Goal: Task Accomplishment & Management: Manage account settings

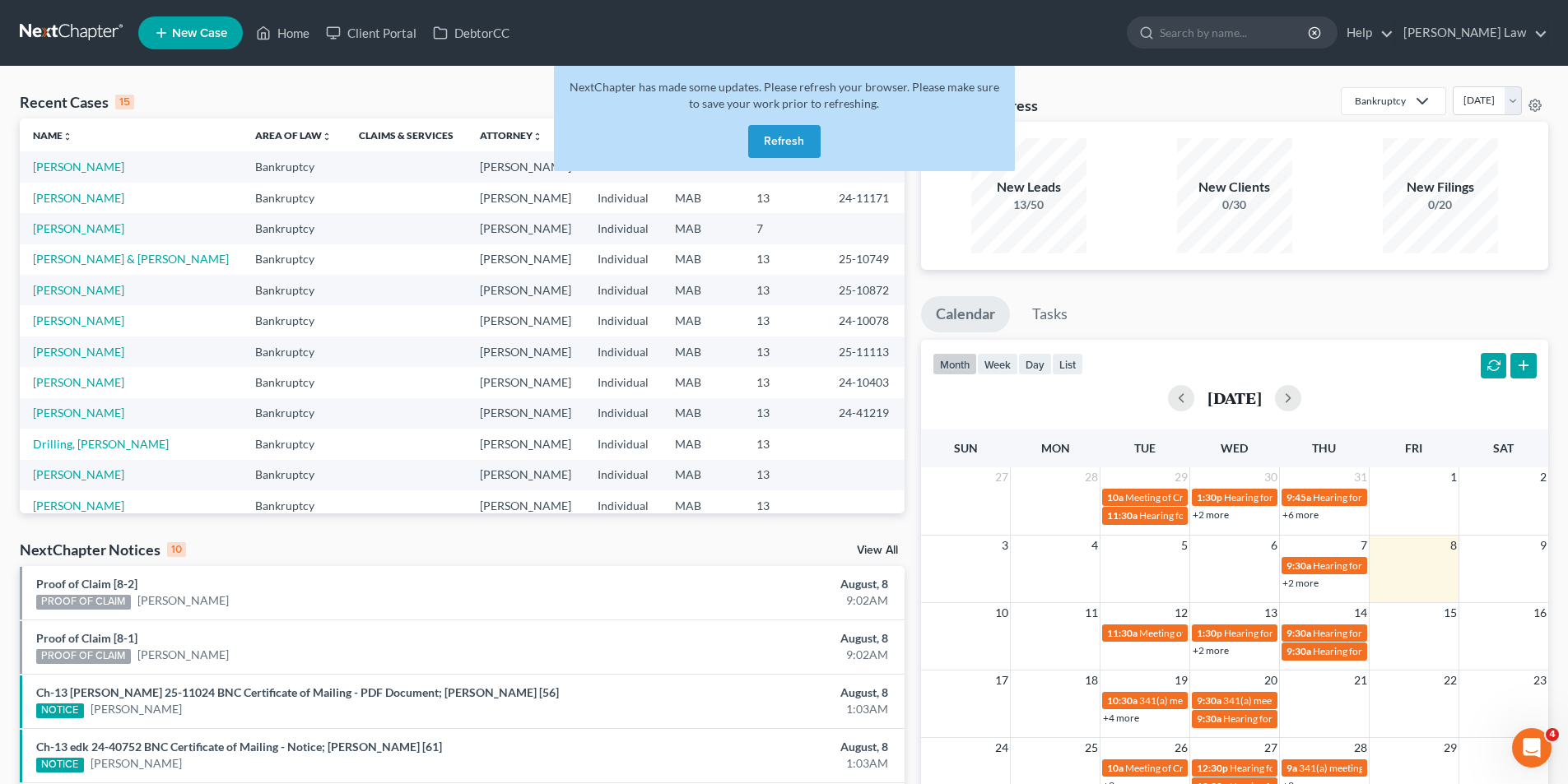
click at [773, 141] on button "Refresh" at bounding box center [784, 142] width 73 height 33
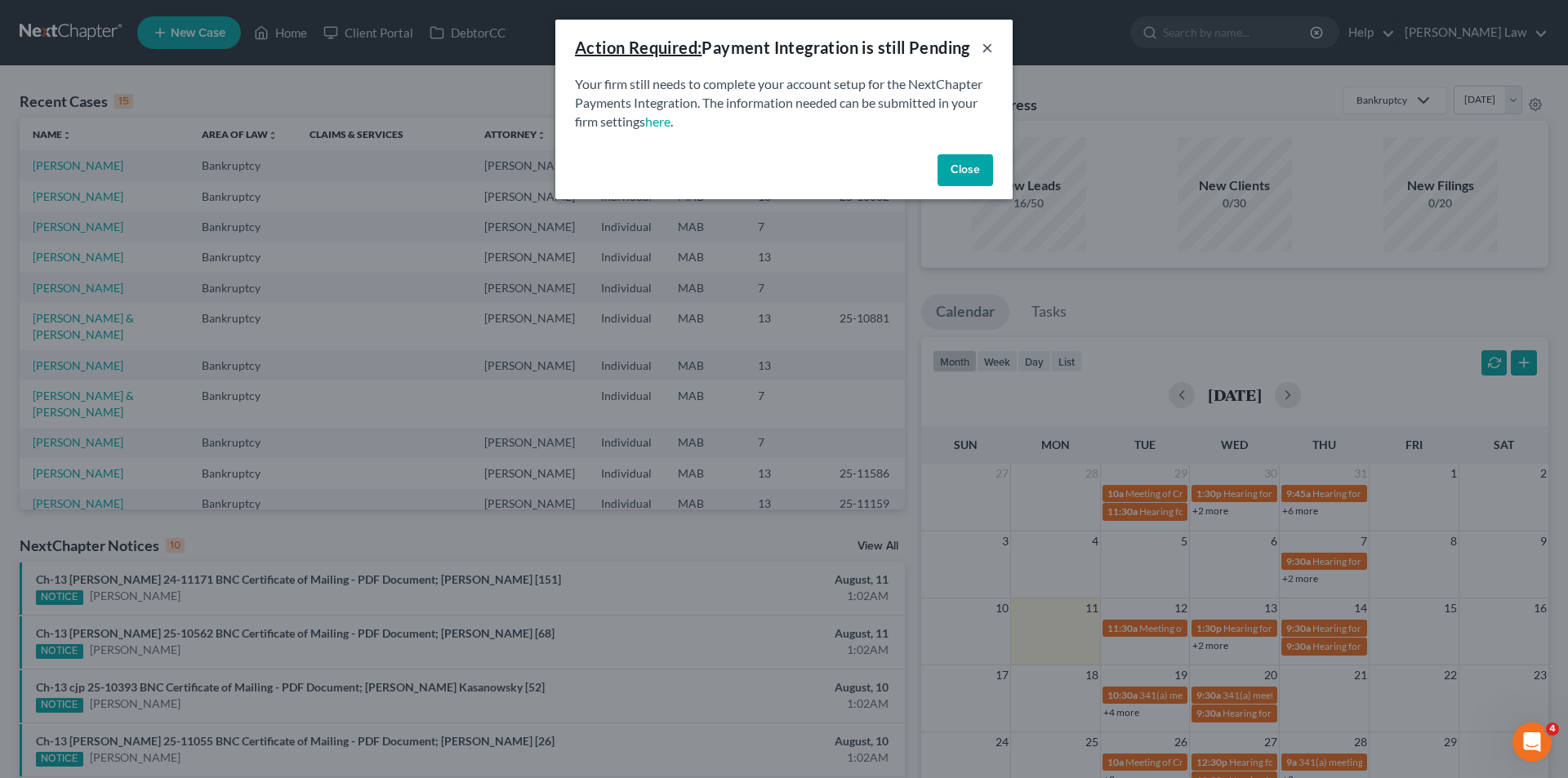
click at [992, 46] on button "×" at bounding box center [987, 47] width 11 height 20
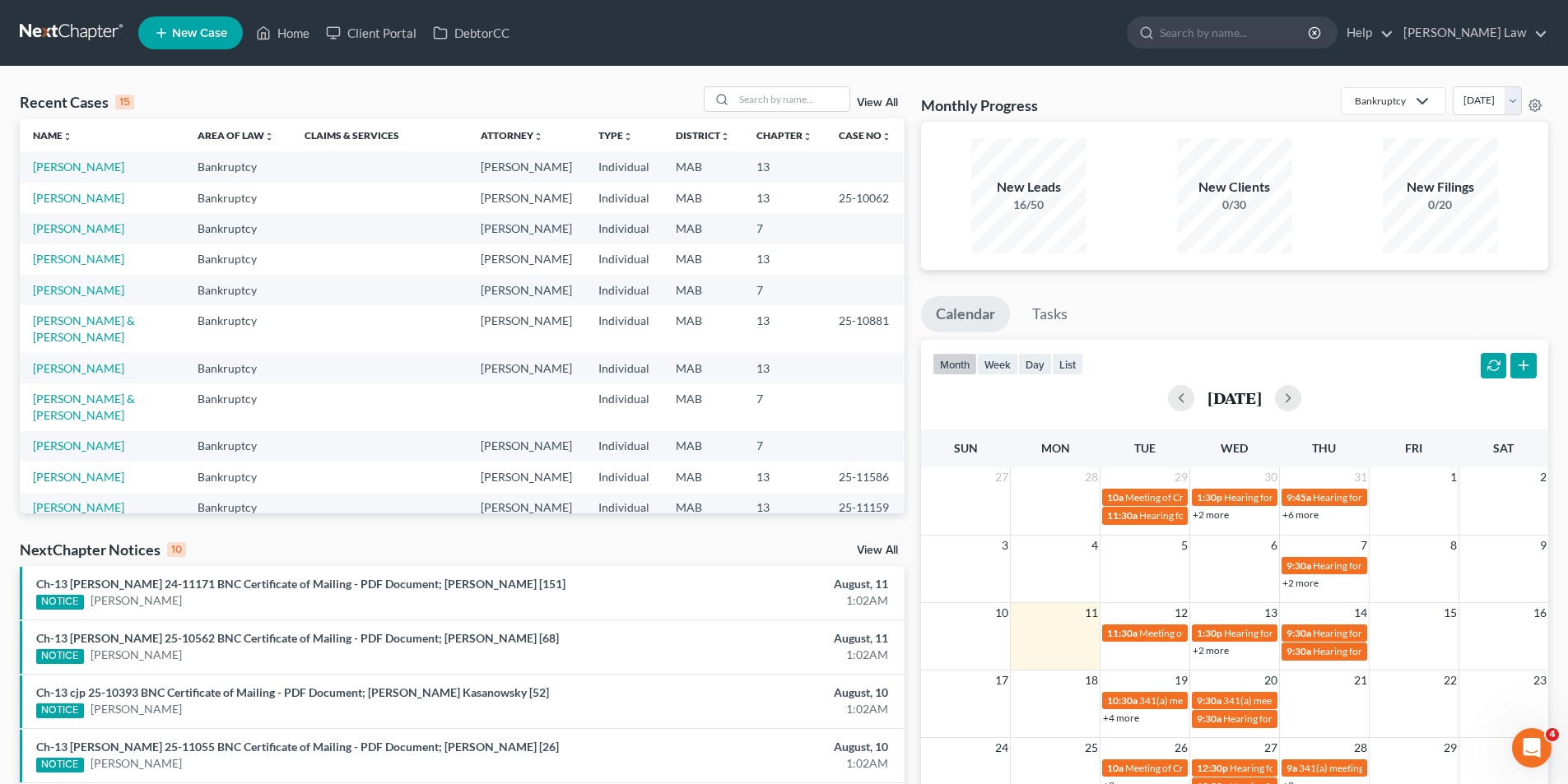
click at [771, 82] on div "Recent Cases 15 View All Name unfold_more expand_more expand_less Area of Law u…" at bounding box center [784, 619] width 1568 height 1105
click at [768, 95] on input "search" at bounding box center [792, 99] width 115 height 24
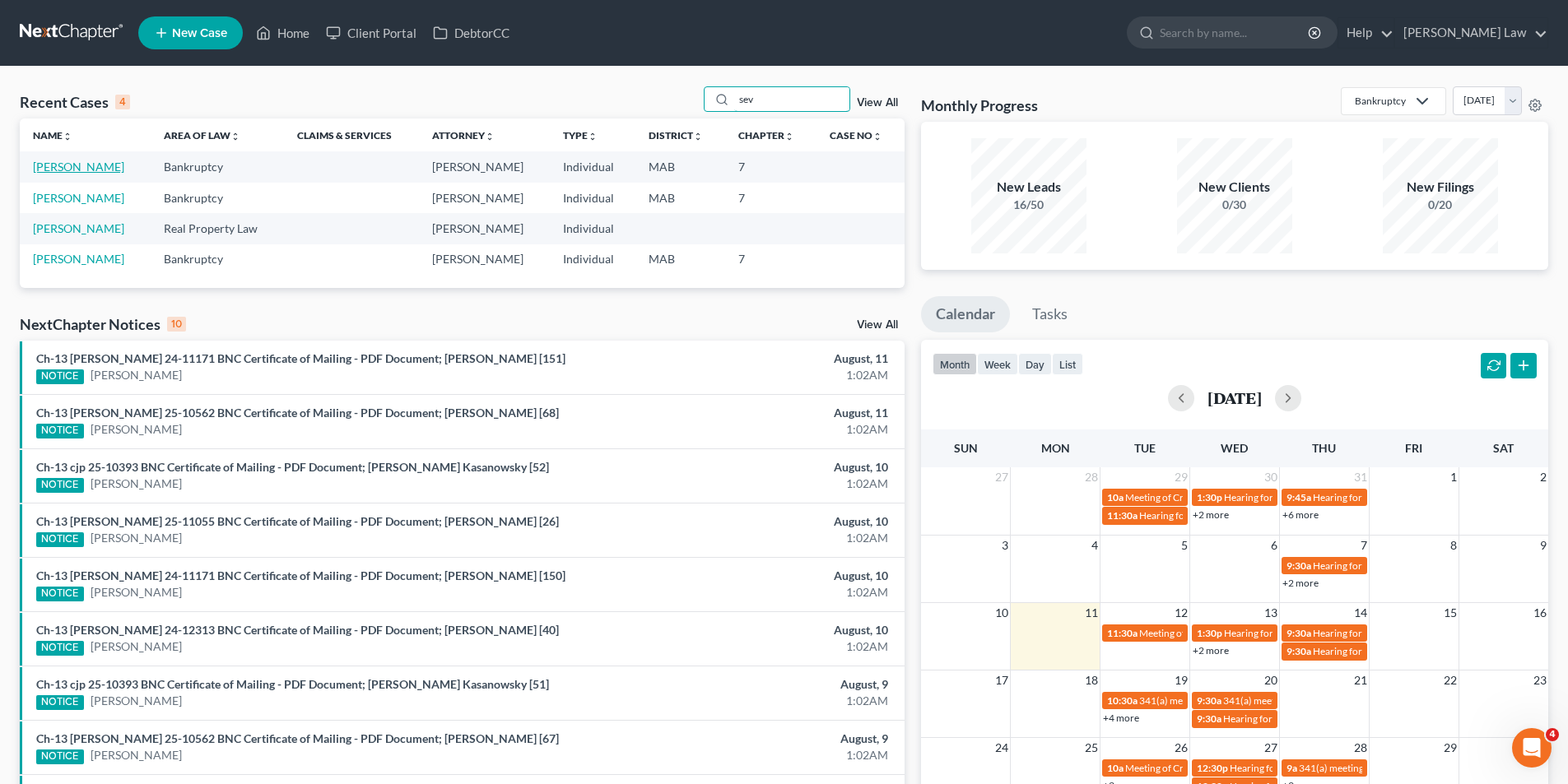
type input "sev"
click at [70, 163] on link "Sevieri, Sarah" at bounding box center [79, 167] width 92 height 14
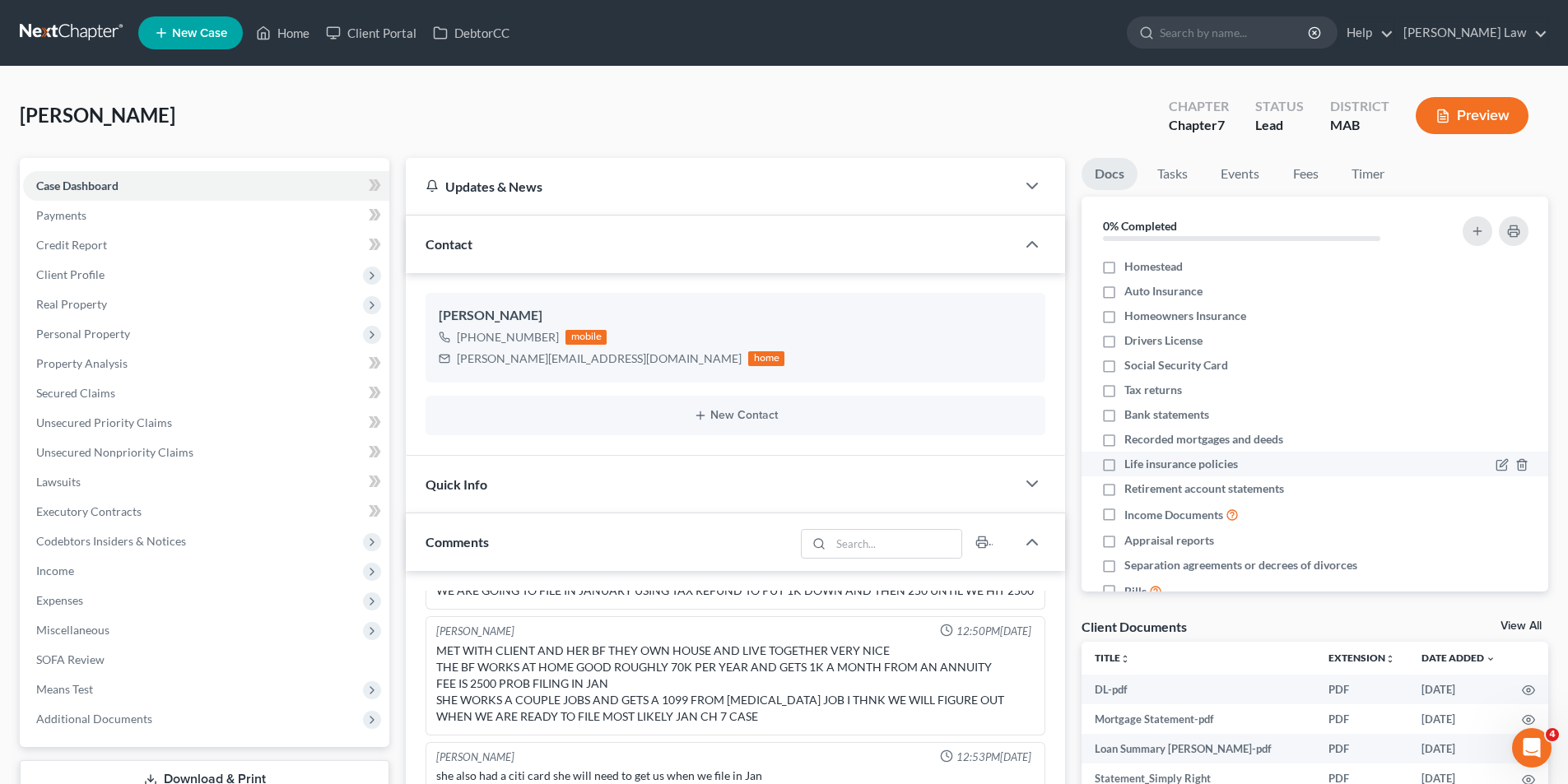
scroll to position [89, 0]
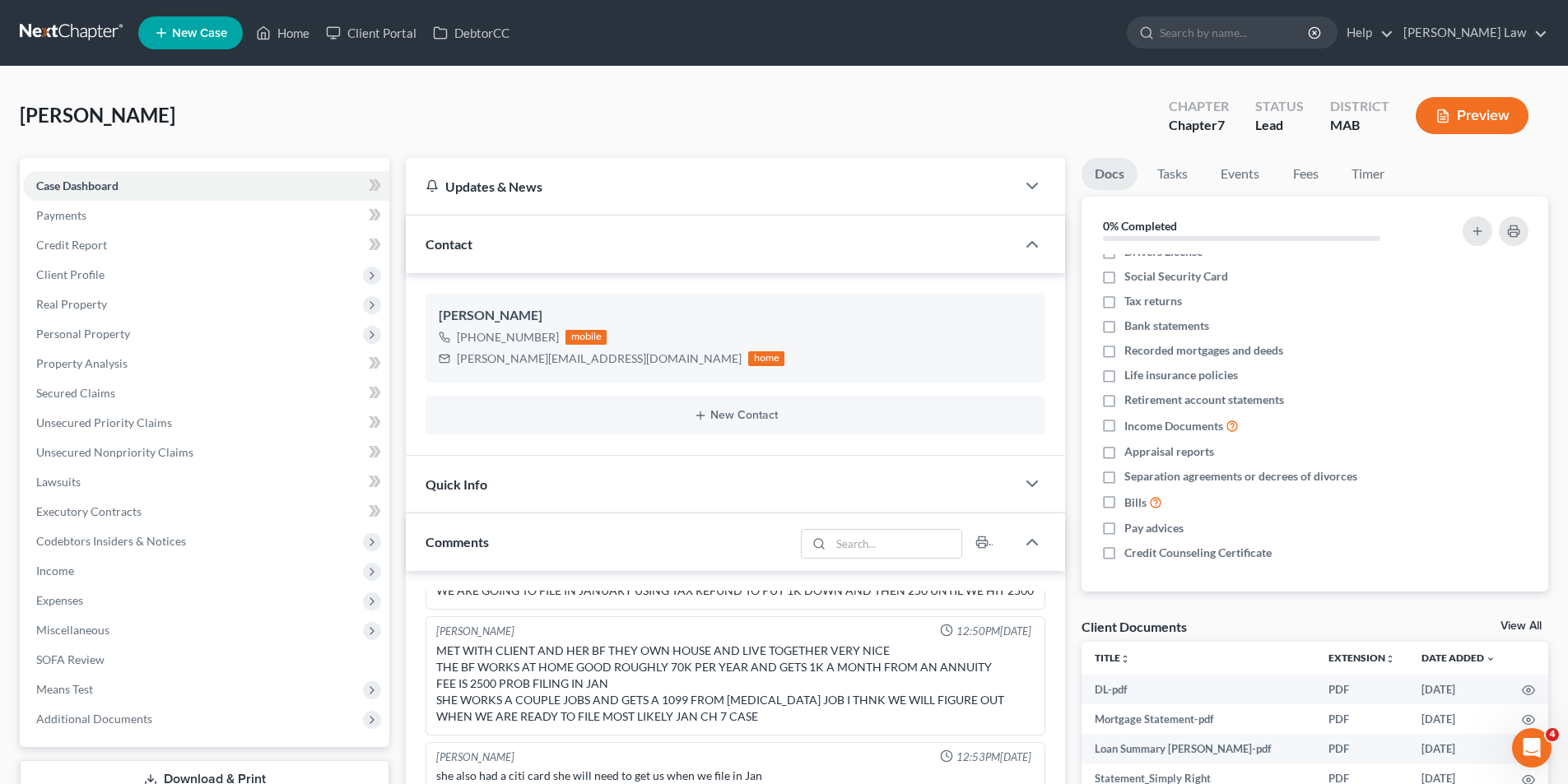
click at [1509, 621] on link "View All" at bounding box center [1521, 626] width 41 height 11
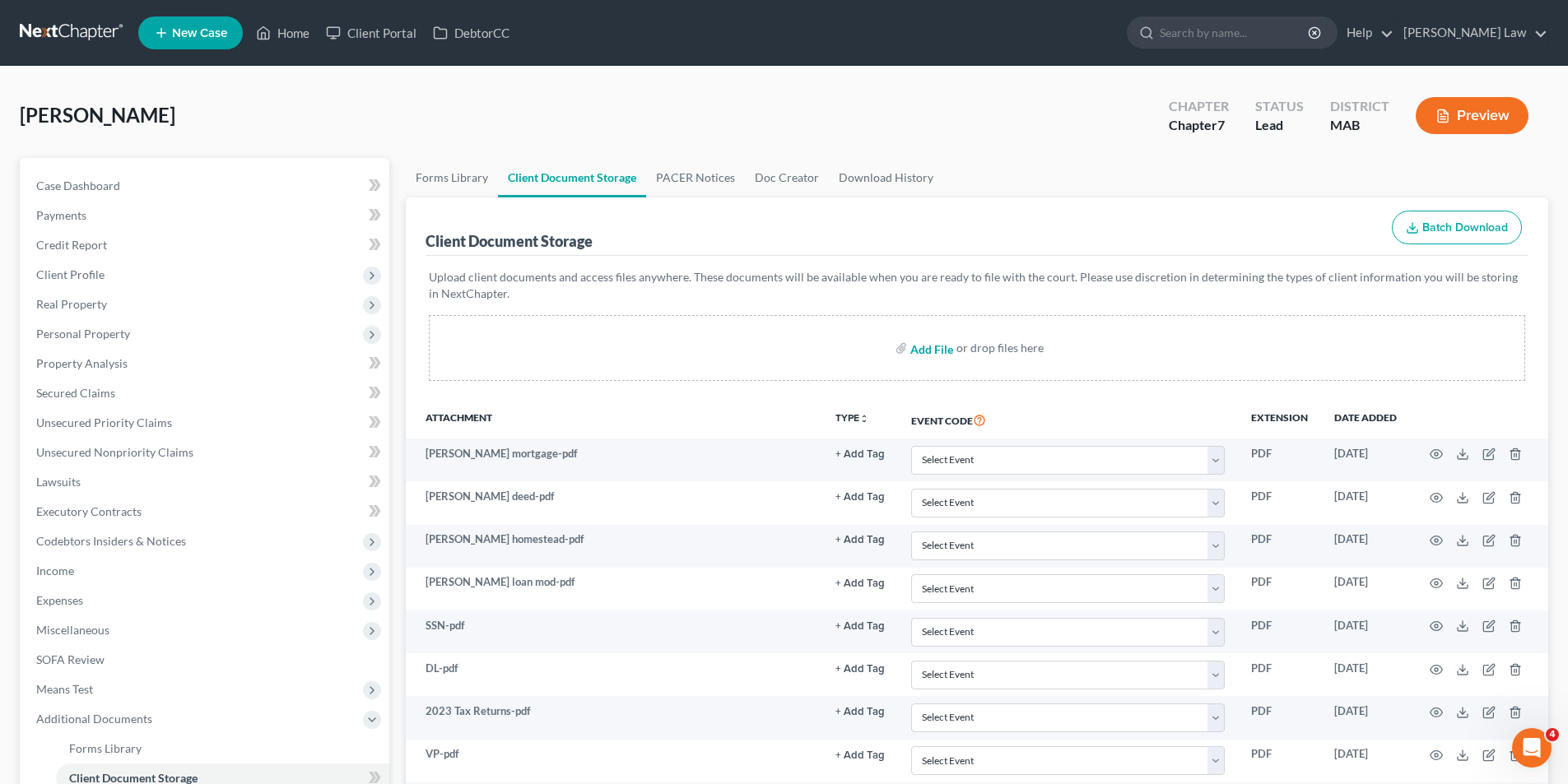
click at [924, 346] on input "file" at bounding box center [929, 348] width 39 height 30
type input "C:\fakepath\Statement_Simply Right Checking_2025-04-01.pdf"
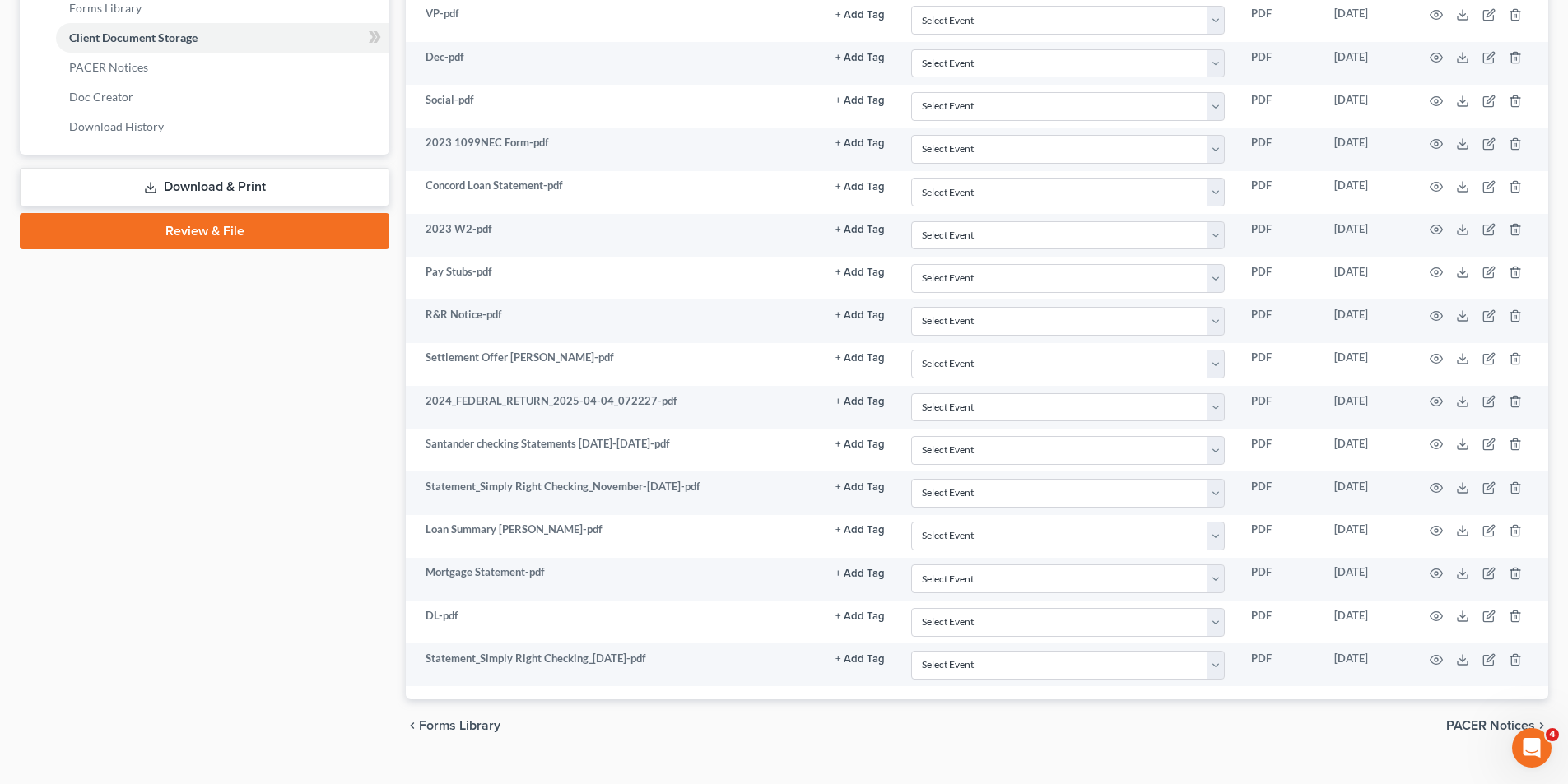
scroll to position [246, 0]
